Goal: Register for event/course

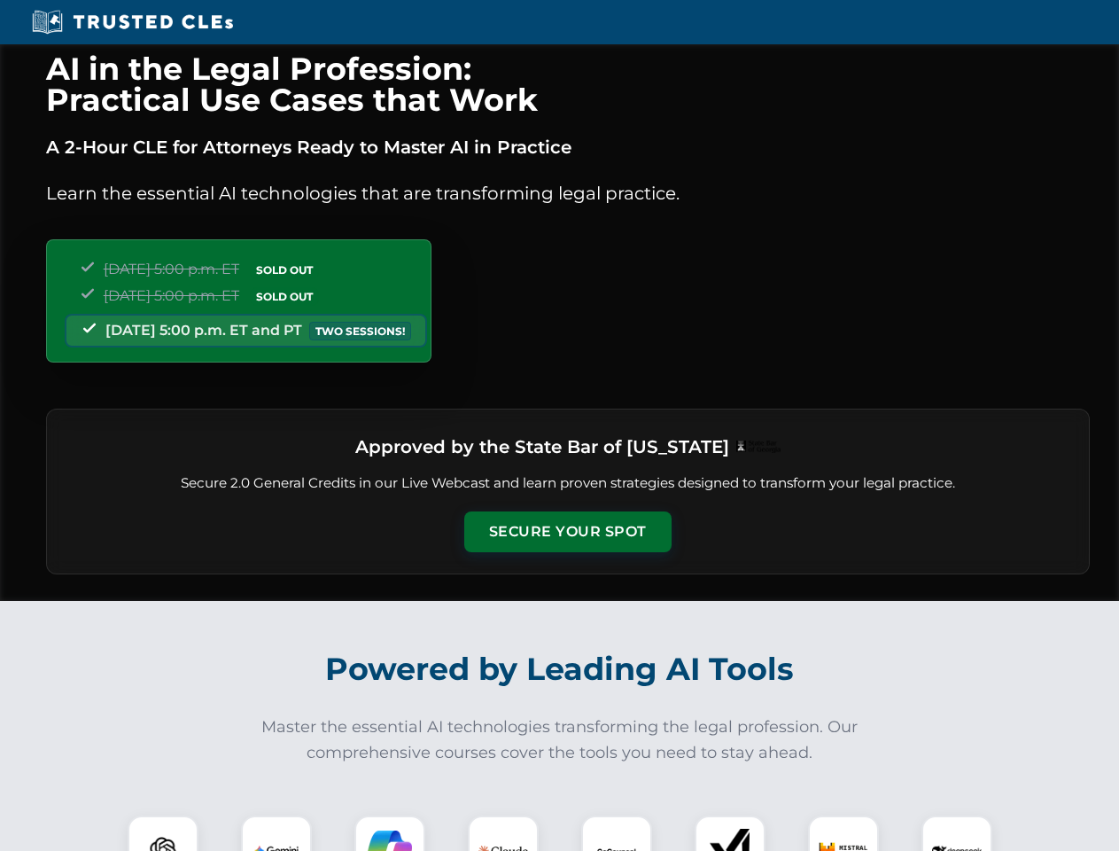
click at [567, 532] on button "Secure Your Spot" at bounding box center [567, 531] width 207 height 41
click at [163, 833] on img at bounding box center [162, 850] width 51 height 51
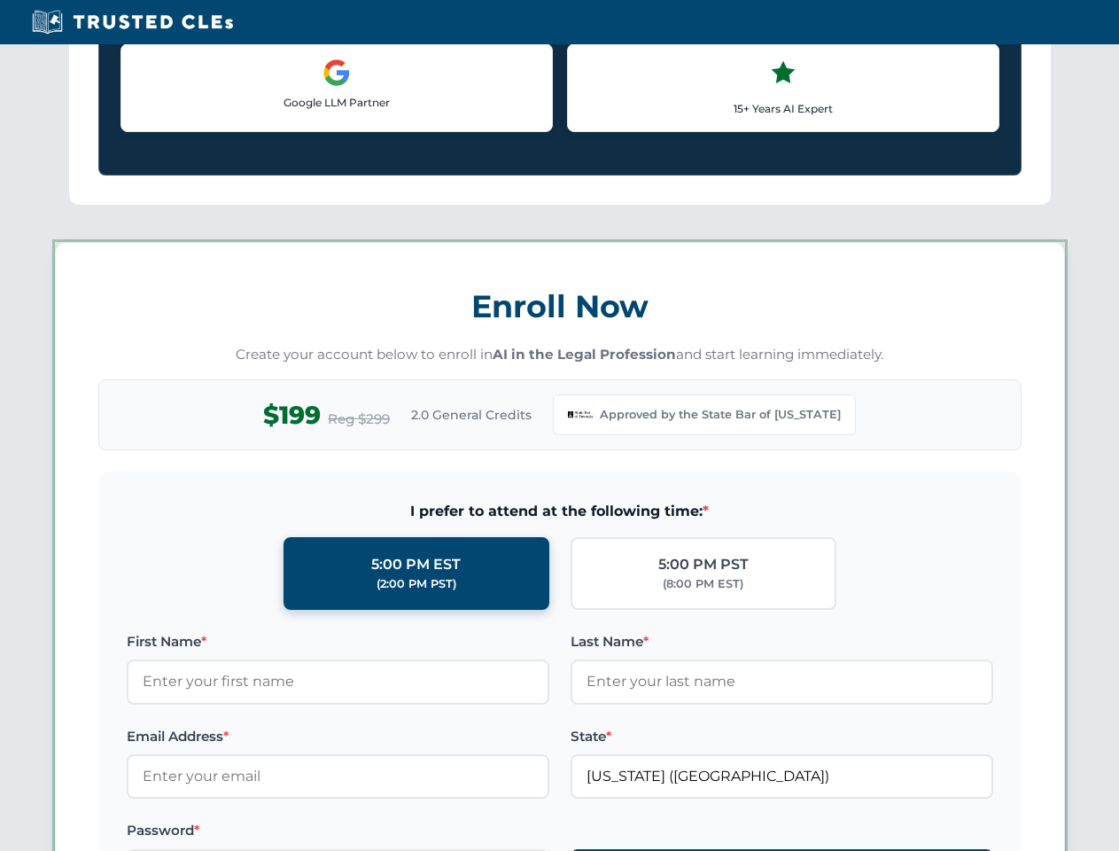
click at [390, 833] on label "Password *" at bounding box center [338, 830] width 423 height 21
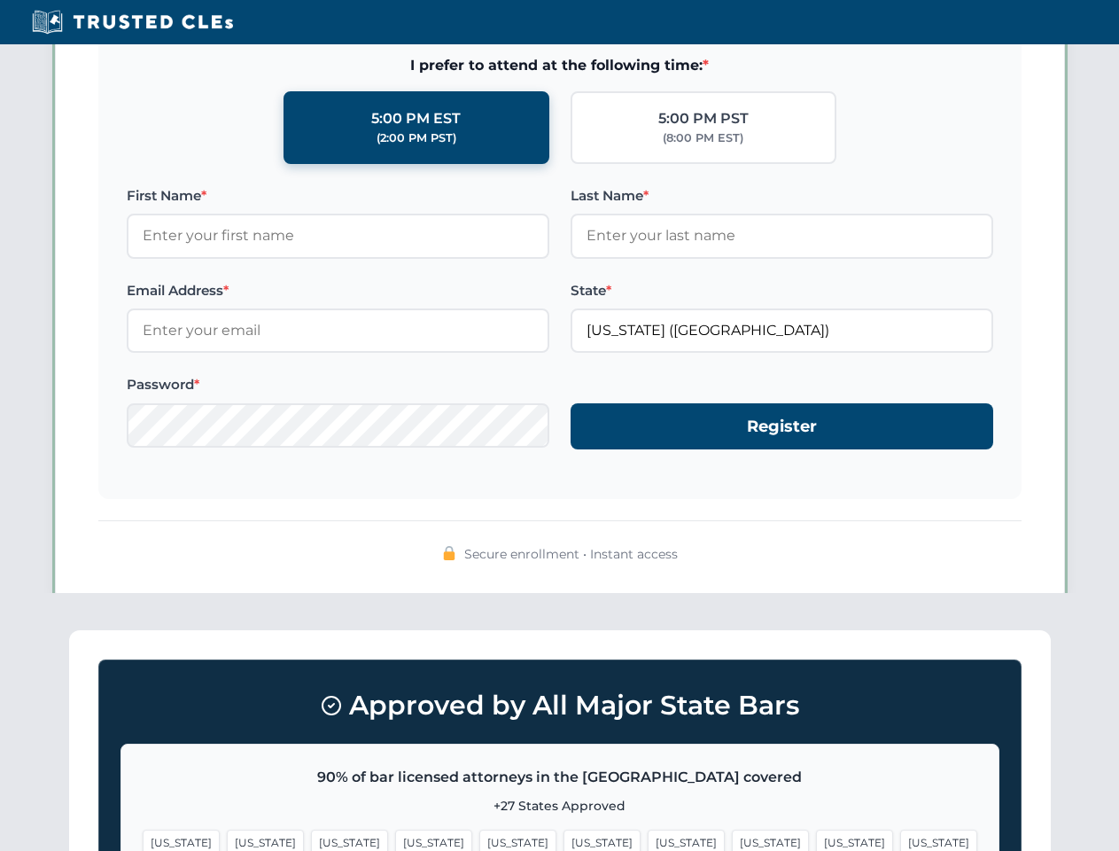
click at [816, 833] on span "[US_STATE]" at bounding box center [854, 842] width 77 height 26
